Goal: Information Seeking & Learning: Learn about a topic

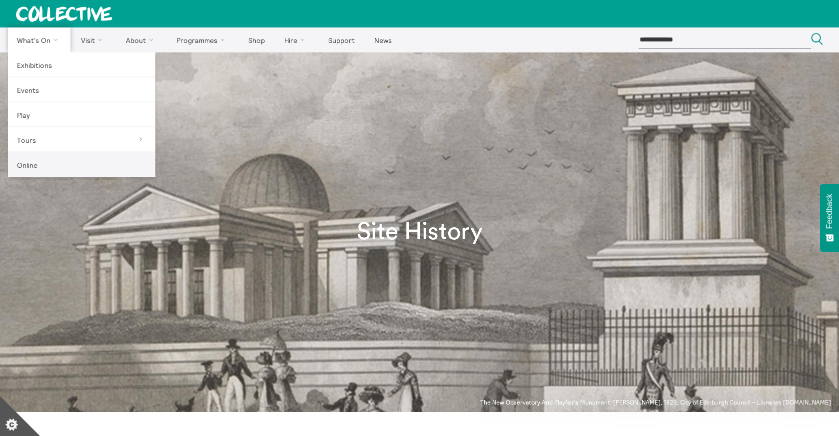
click at [24, 162] on link "Online" at bounding box center [81, 164] width 147 height 25
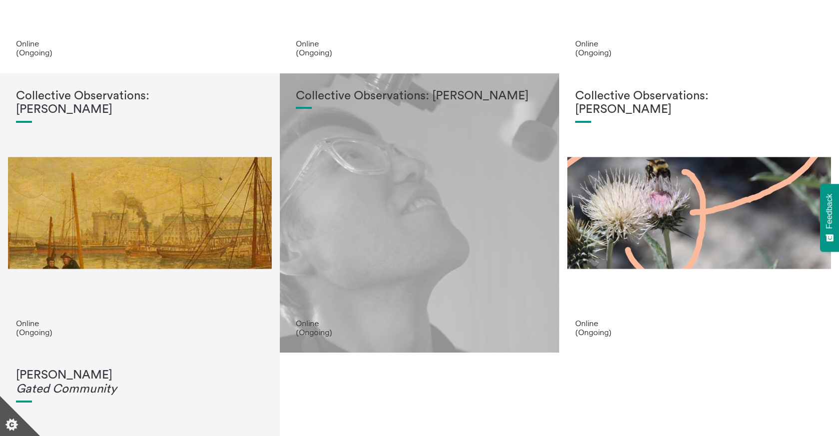
scroll to position [241, 0]
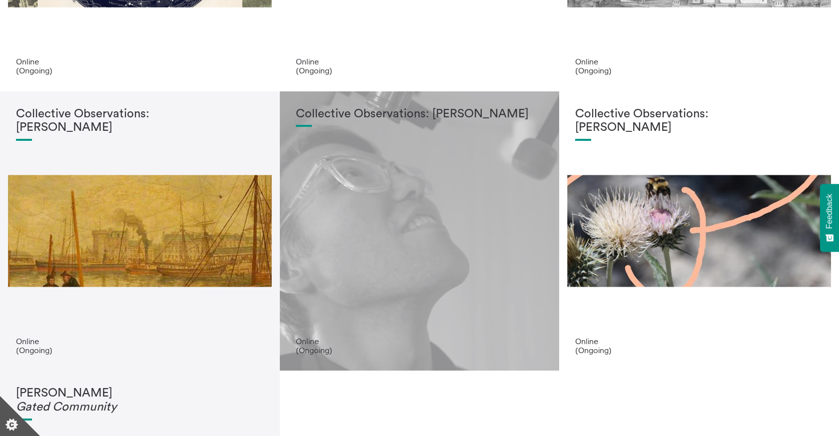
click at [386, 110] on h1 "Collective Observations: Matjaz Vidmar" at bounding box center [420, 114] width 248 height 14
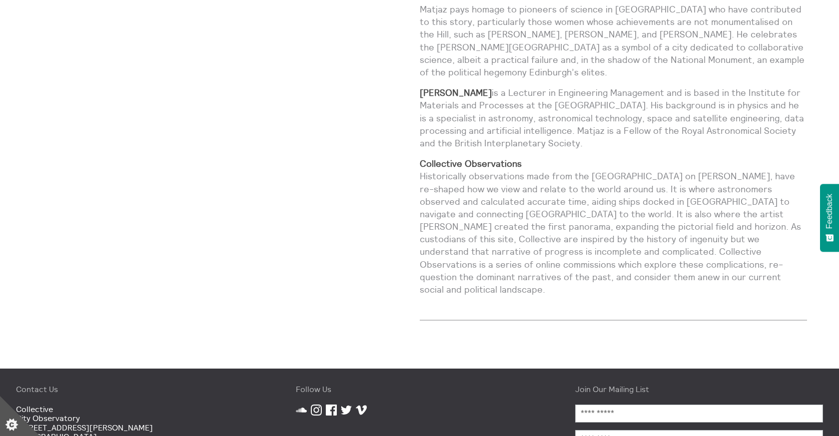
scroll to position [920, 0]
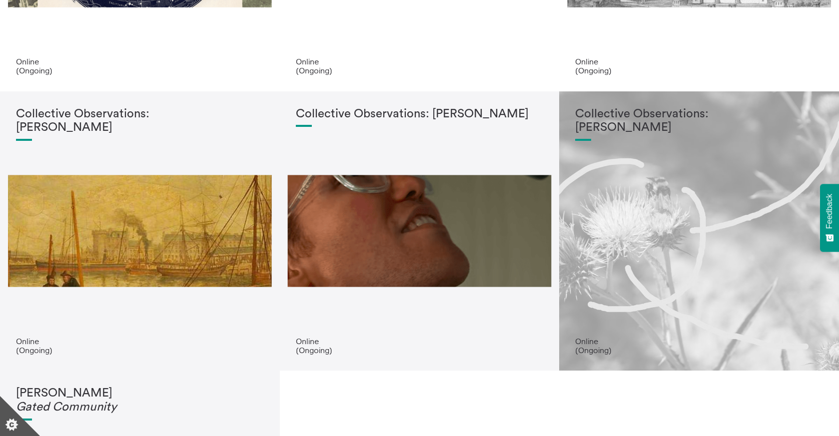
click at [630, 125] on h1 "Collective Observations: [PERSON_NAME]" at bounding box center [699, 120] width 248 height 27
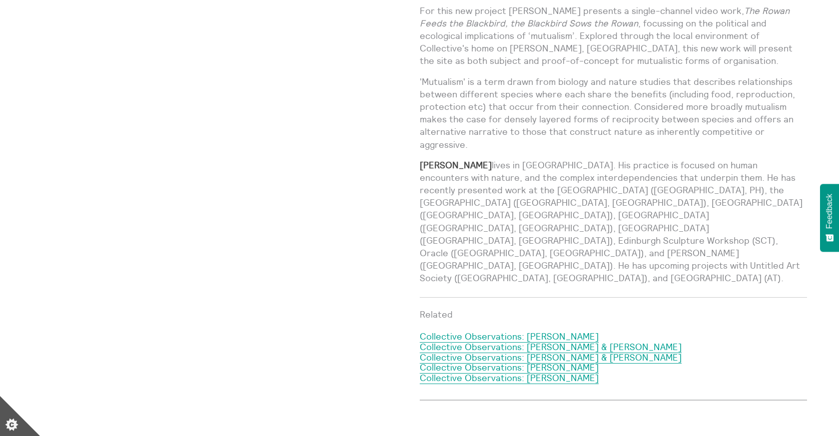
scroll to position [895, 0]
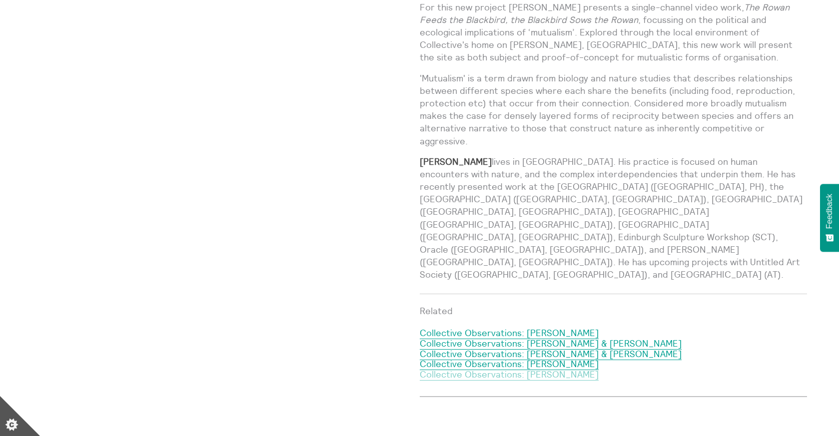
click at [526, 369] on link "Collective Observations: [PERSON_NAME]" at bounding box center [509, 375] width 179 height 12
click at [484, 358] on link "Collective Observations: [PERSON_NAME]" at bounding box center [509, 364] width 179 height 12
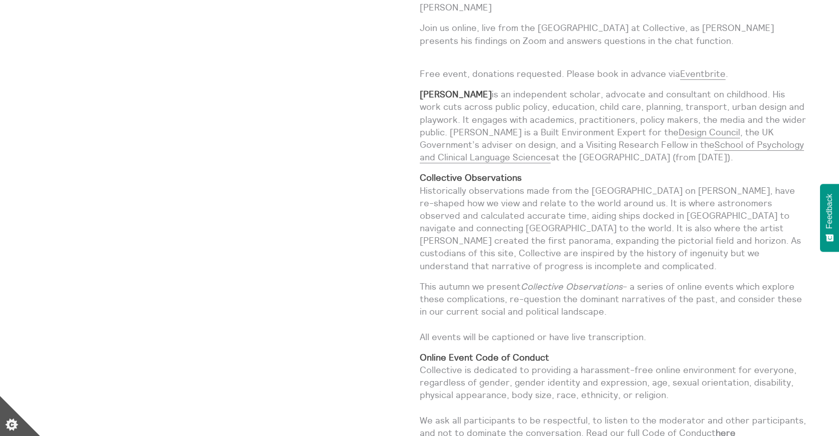
scroll to position [1054, 0]
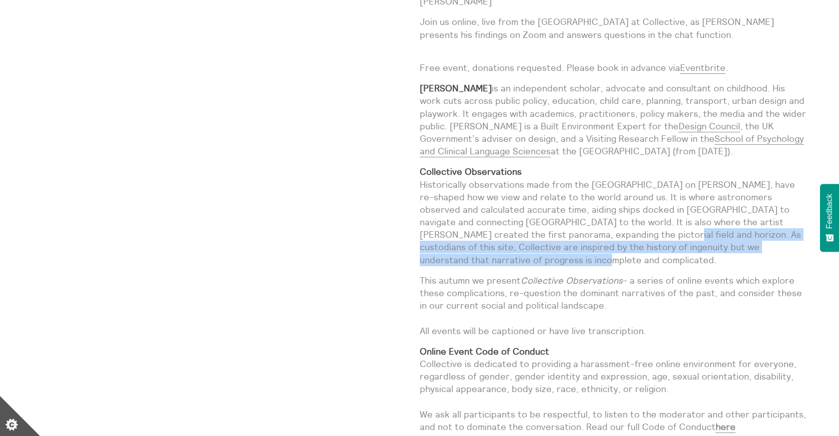
drag, startPoint x: 548, startPoint y: 223, endPoint x: 554, endPoint y: 244, distance: 21.8
click at [554, 244] on p "Collective Observations Historically observations made from the City Observator…" at bounding box center [614, 215] width 388 height 101
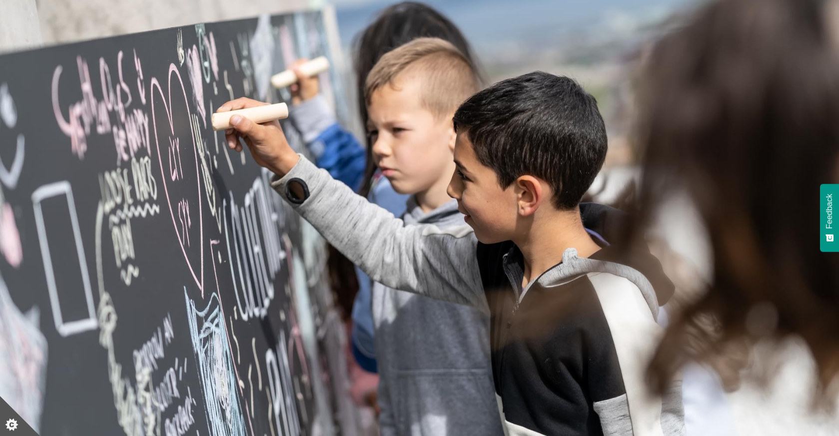
scroll to position [0, 0]
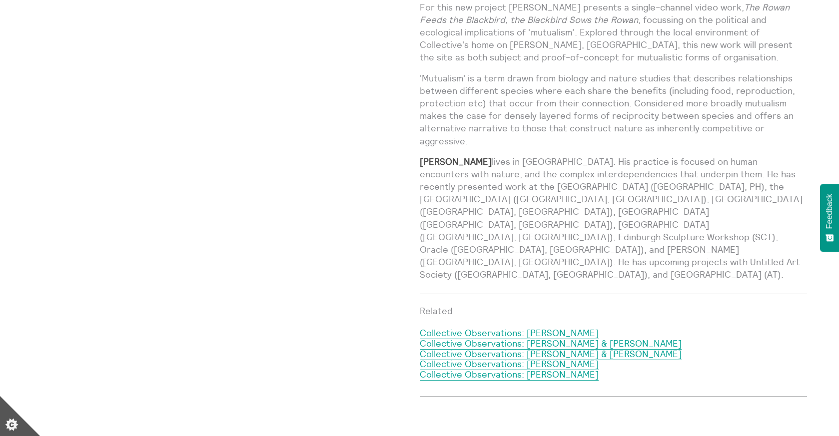
scroll to position [896, 0]
click at [499, 327] on link "Collective Observations: [PERSON_NAME]" at bounding box center [509, 333] width 179 height 12
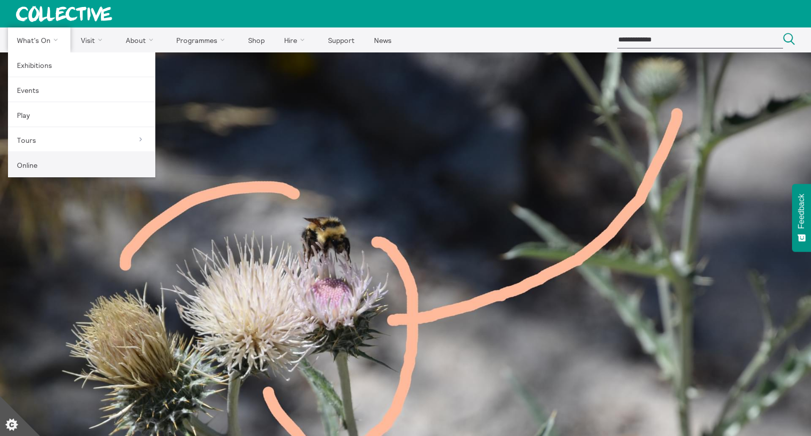
click at [29, 163] on link "Online" at bounding box center [81, 164] width 147 height 25
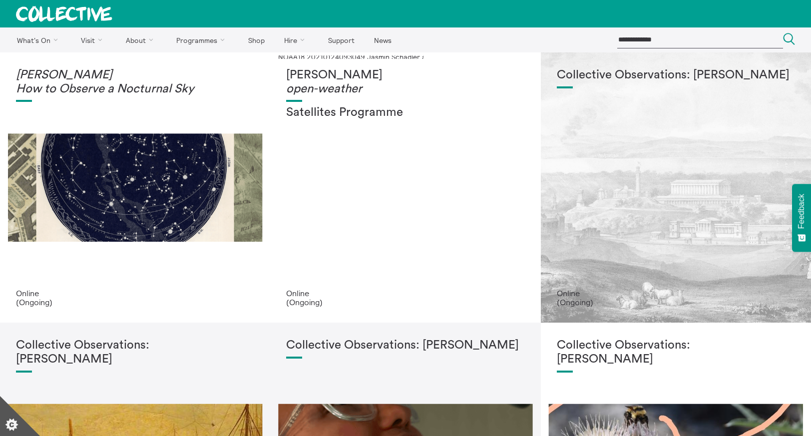
click at [639, 72] on h1 "Collective Observations: Kirsten Carter McKee" at bounding box center [676, 75] width 238 height 14
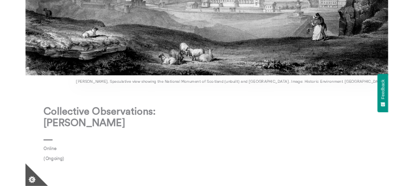
scroll to position [301, 0]
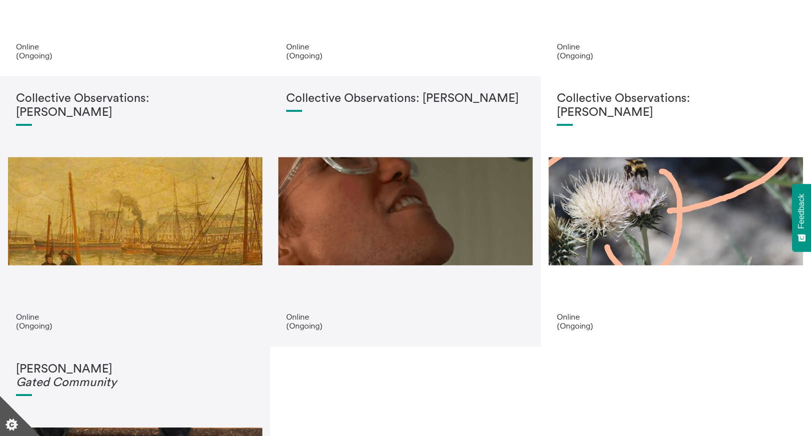
scroll to position [253, 0]
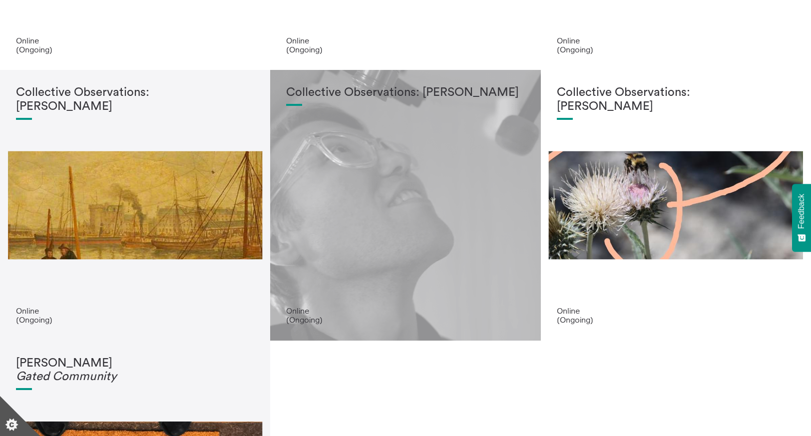
click at [387, 90] on h1 "Collective Observations: [PERSON_NAME]" at bounding box center [405, 93] width 238 height 14
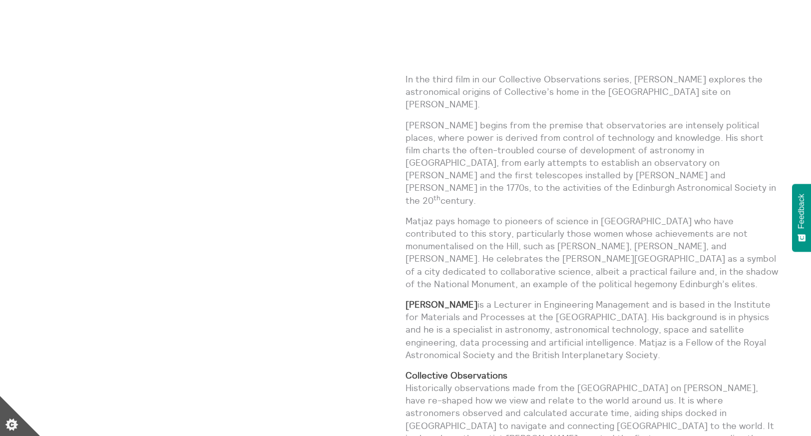
scroll to position [697, 0]
